Goal: Find specific page/section: Find specific page/section

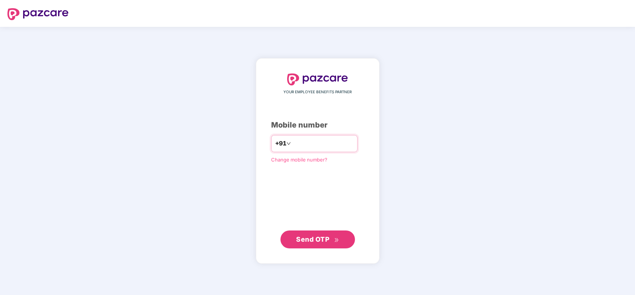
type input "**********"
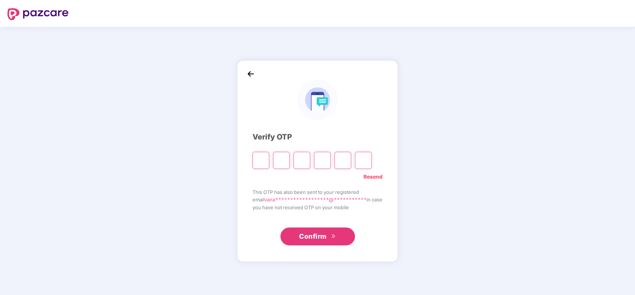
type input "*"
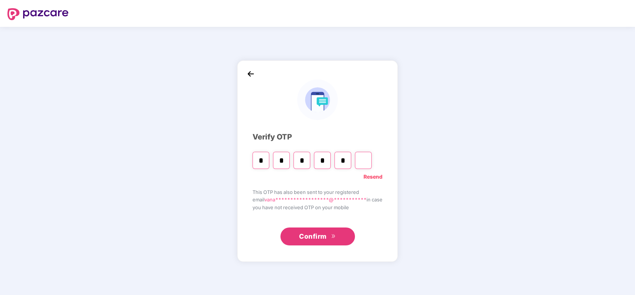
type input "*"
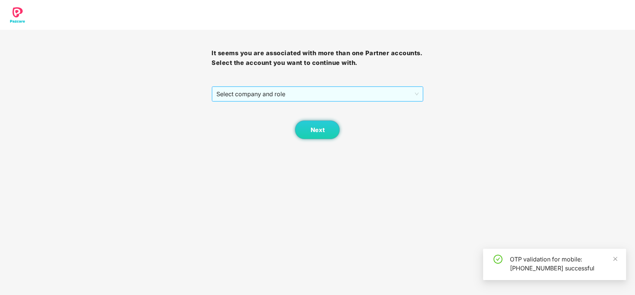
click at [276, 97] on span "Select company and role" at bounding box center [317, 94] width 202 height 14
click at [276, 99] on span "Select company and role" at bounding box center [317, 94] width 202 height 14
click at [277, 105] on div "Pazcare - CUSTOMER_SUCCESS" at bounding box center [317, 109] width 203 height 8
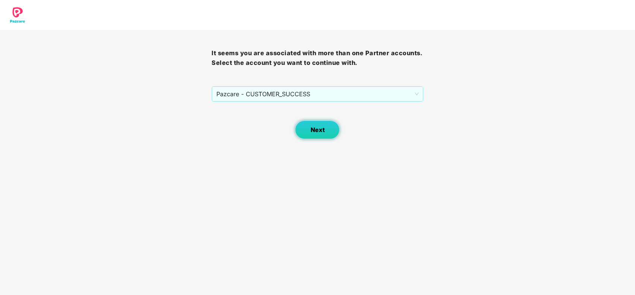
click at [324, 127] on button "Next" at bounding box center [317, 129] width 45 height 19
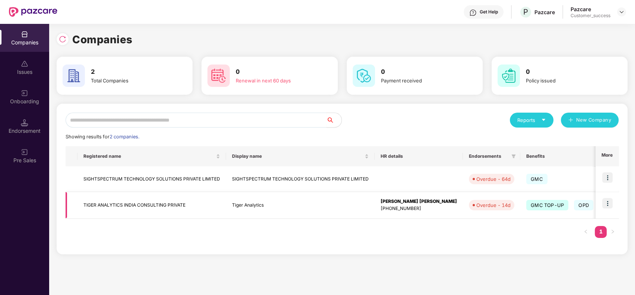
click at [608, 205] on img at bounding box center [607, 203] width 10 height 10
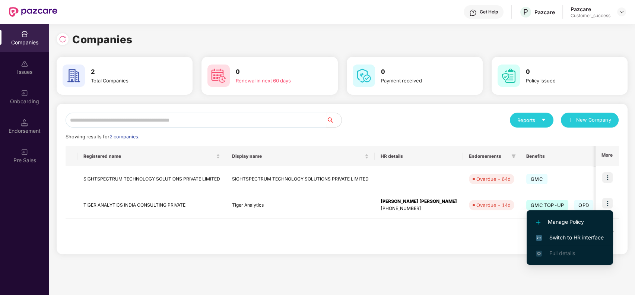
click at [580, 236] on span "Switch to HR interface" at bounding box center [570, 237] width 68 height 8
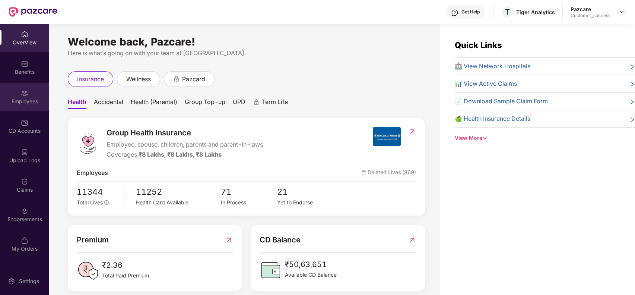
click at [18, 98] on div "Employees" at bounding box center [24, 101] width 49 height 7
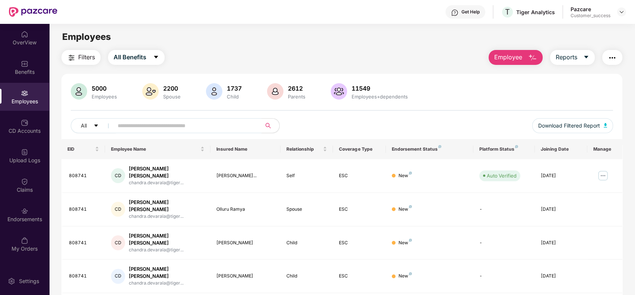
click at [139, 127] on input "text" at bounding box center [185, 125] width 134 height 11
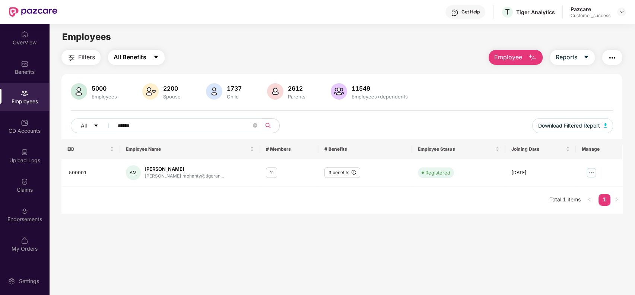
type input "******"
click at [154, 57] on icon "caret-down" at bounding box center [156, 57] width 6 height 6
click at [219, 55] on div "Filters All Benefits Employee Reports" at bounding box center [341, 57] width 561 height 15
click at [149, 55] on button "All Benefits" at bounding box center [136, 57] width 57 height 15
click at [593, 169] on img at bounding box center [591, 172] width 12 height 12
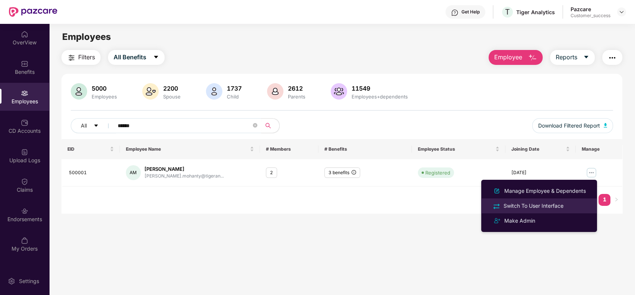
click at [548, 203] on div "Switch To User Interface" at bounding box center [533, 205] width 63 height 8
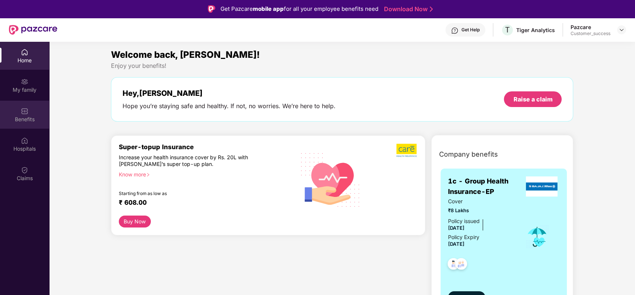
click at [14, 106] on div "Benefits" at bounding box center [24, 115] width 49 height 28
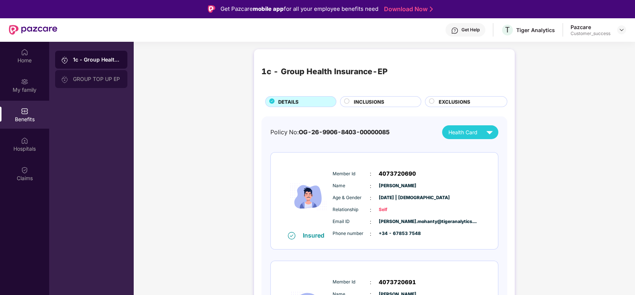
click at [112, 78] on div "GROUP TOP UP EP" at bounding box center [97, 79] width 48 height 6
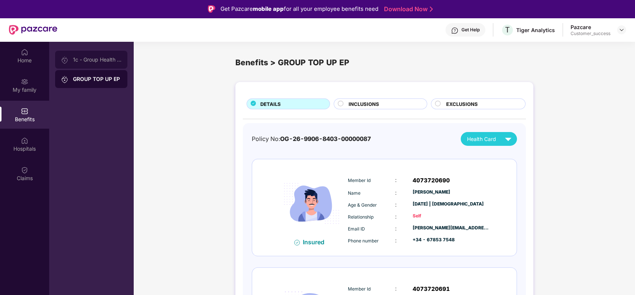
click at [111, 59] on div "1c - Group Health Insurance-EP" at bounding box center [97, 60] width 48 height 6
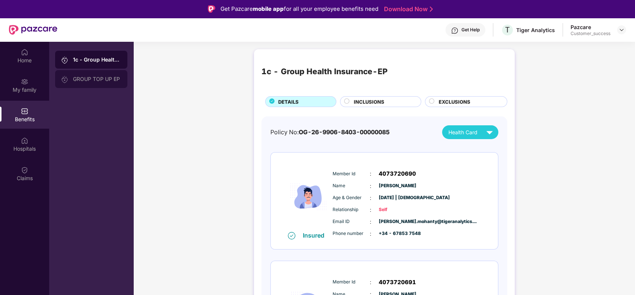
click at [112, 77] on div "GROUP TOP UP EP" at bounding box center [97, 79] width 48 height 6
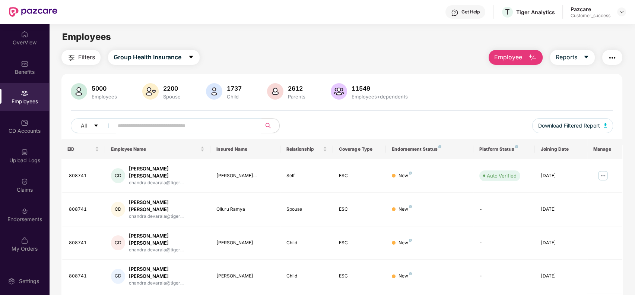
click at [211, 124] on input "text" at bounding box center [185, 125] width 134 height 11
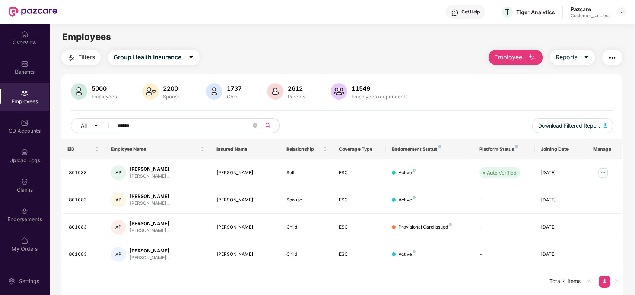
type input "******"
click at [254, 124] on icon "close-circle" at bounding box center [255, 125] width 4 height 4
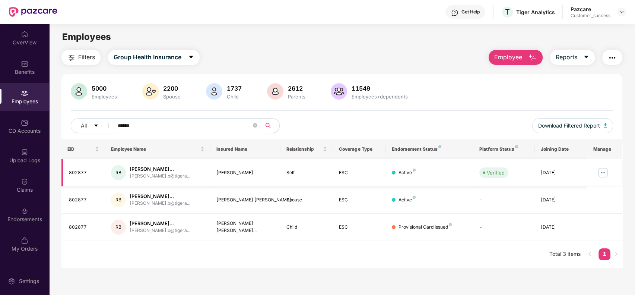
type input "******"
click at [603, 169] on img at bounding box center [603, 172] width 12 height 12
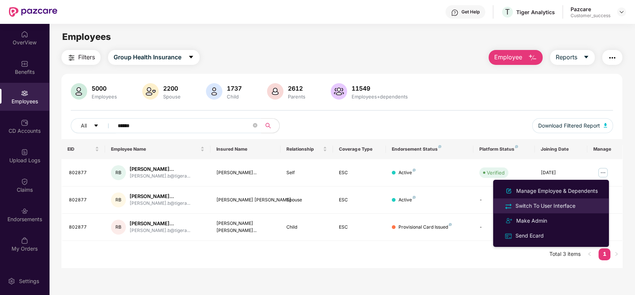
click at [548, 206] on div "Switch To User Interface" at bounding box center [545, 205] width 63 height 8
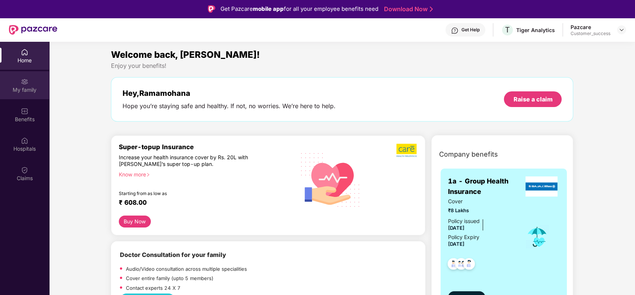
click at [26, 96] on div "My family" at bounding box center [24, 85] width 49 height 28
